Goal: Navigation & Orientation: Understand site structure

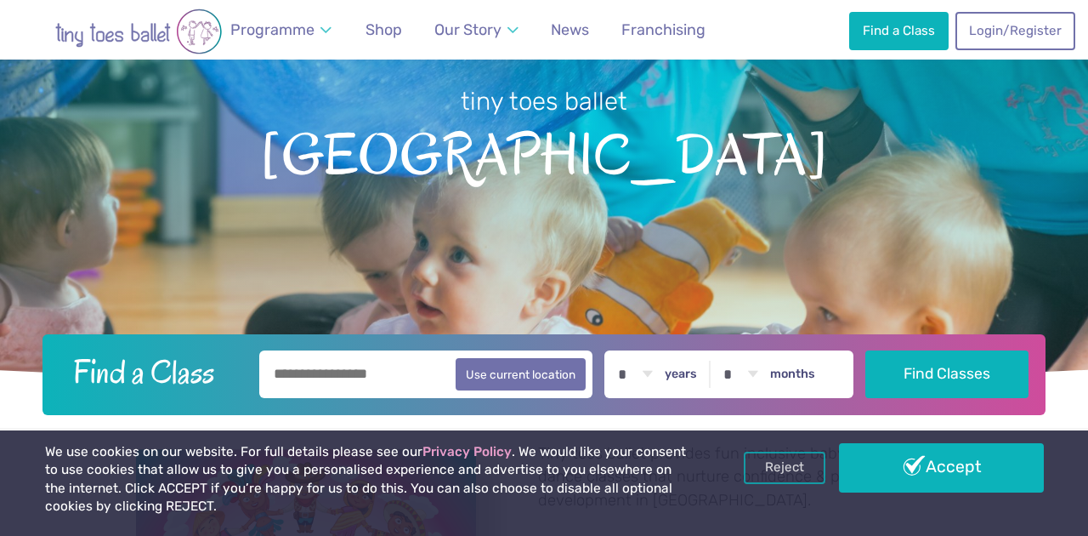
scroll to position [156, 0]
click at [800, 469] on link "Reject" at bounding box center [785, 467] width 82 height 32
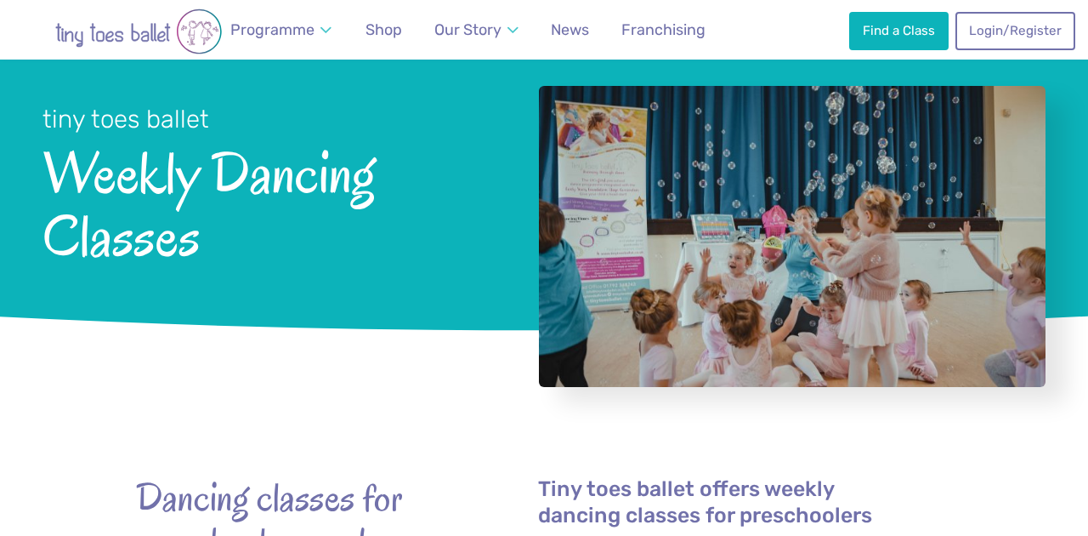
scroll to position [65, 0]
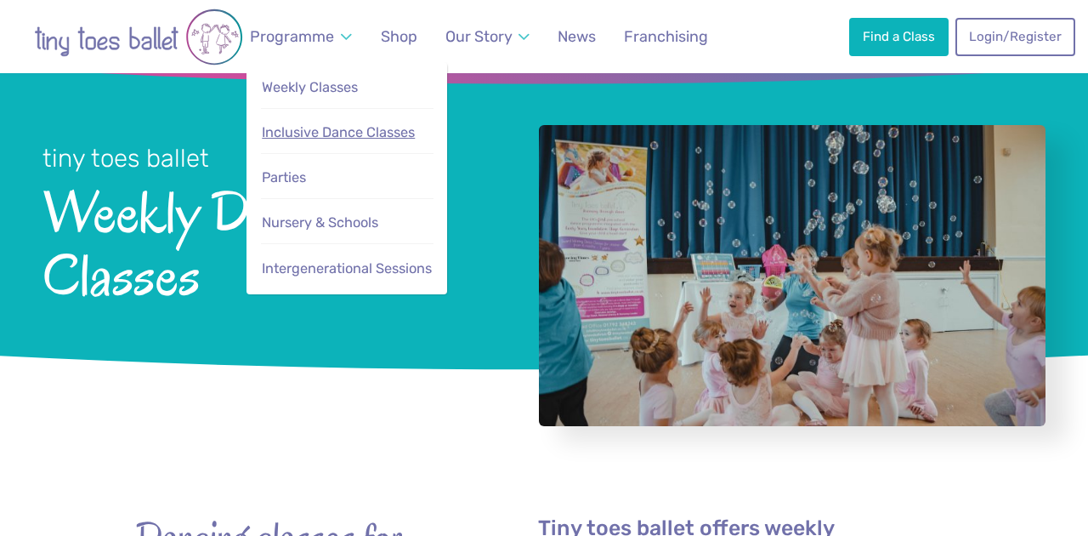
click at [326, 139] on span "Inclusive Dance Classes" at bounding box center [338, 132] width 153 height 16
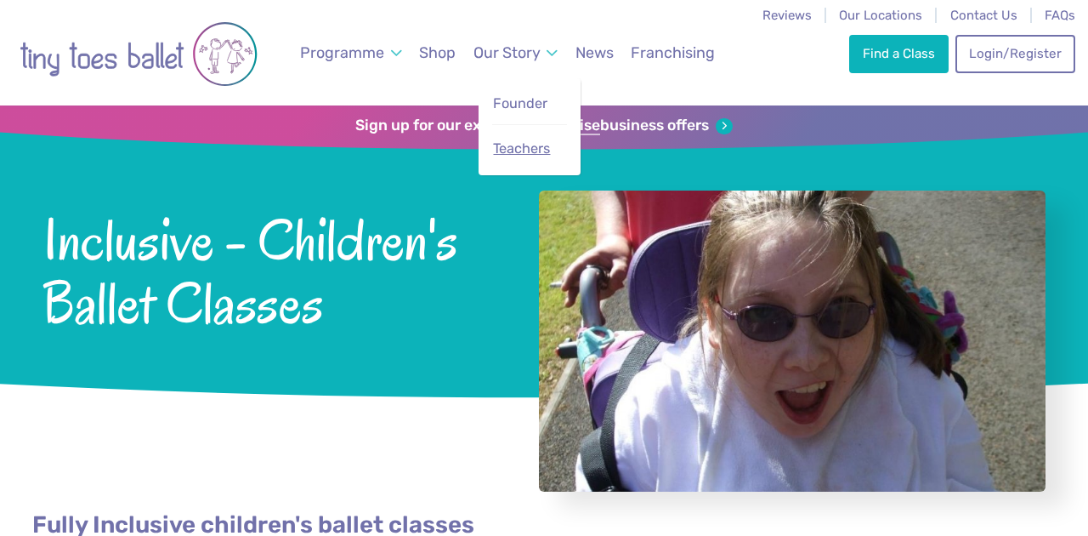
click at [520, 149] on span "Teachers" at bounding box center [521, 148] width 57 height 16
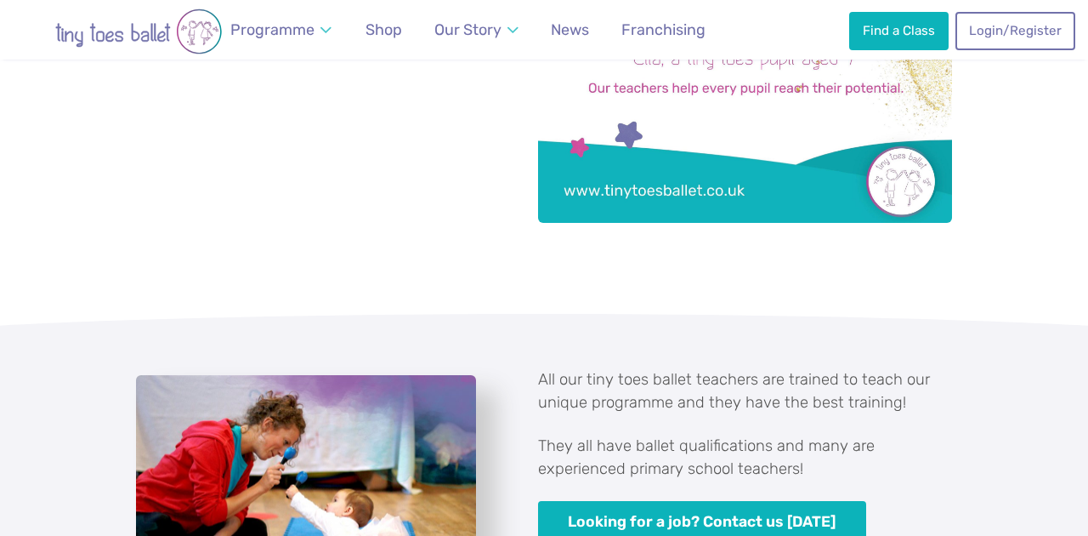
scroll to position [655, 0]
